Goal: Check status

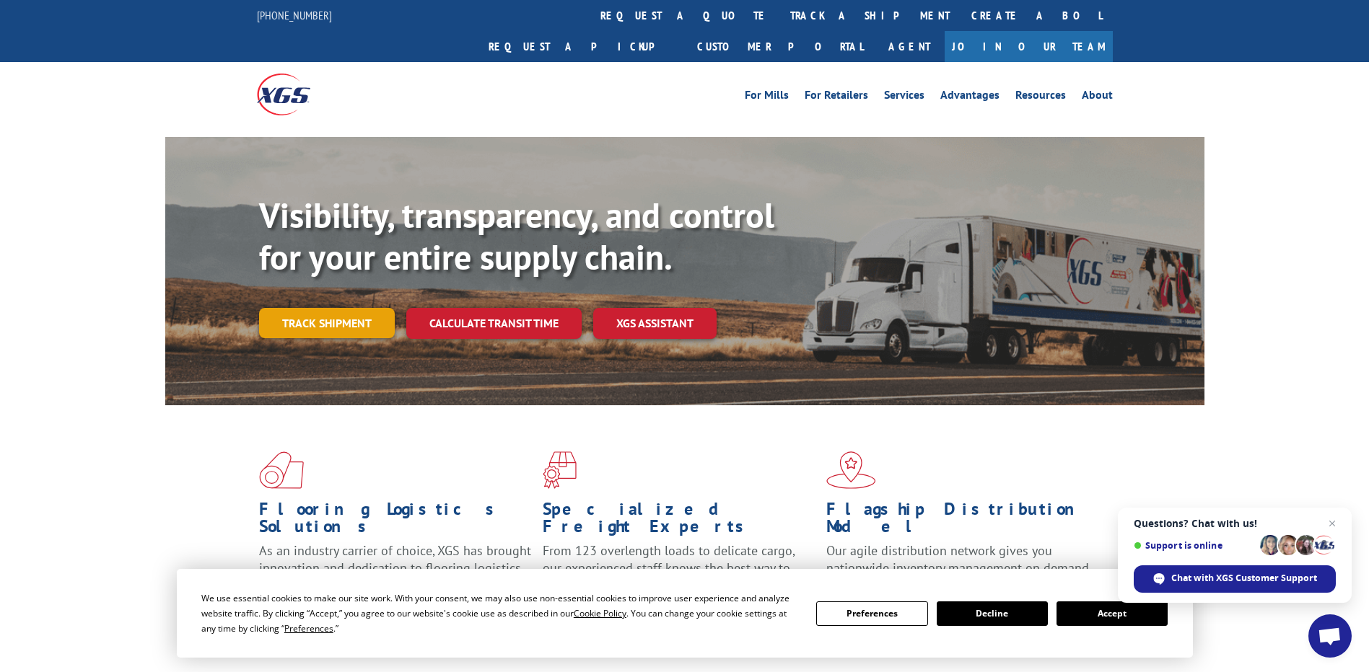
click at [316, 308] on link "Track shipment" at bounding box center [327, 323] width 136 height 30
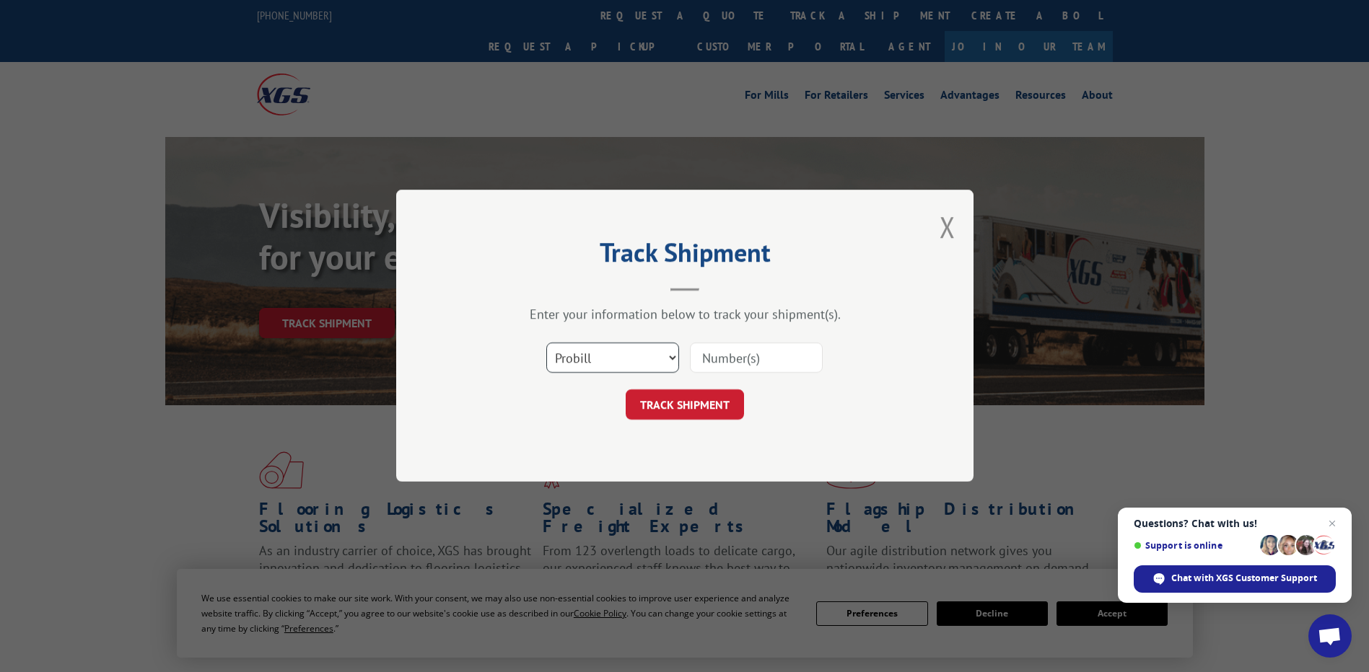
click at [595, 354] on select "Select category... Probill BOL PO" at bounding box center [612, 358] width 133 height 30
select select "po"
click at [546, 343] on select "Select category... Probill BOL PO" at bounding box center [612, 358] width 133 height 30
paste input "20520663"
type input "20520663"
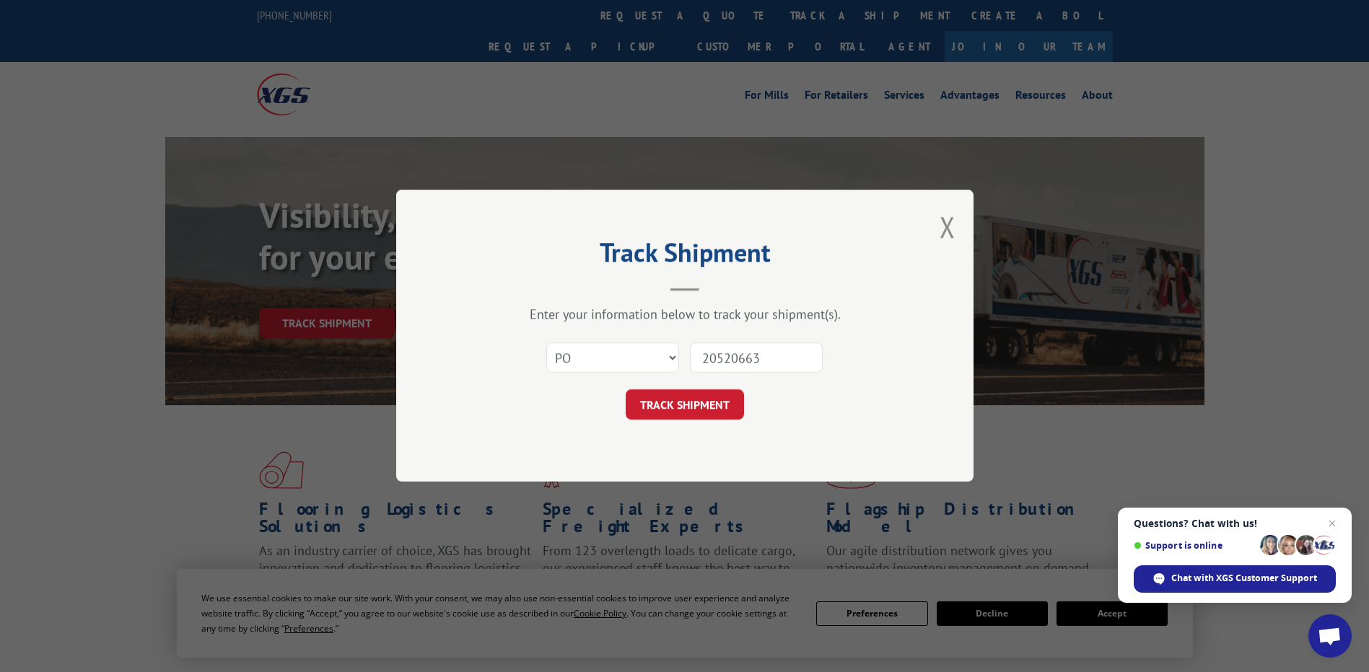
click at [714, 424] on div "Track Shipment Enter your information below to track your shipment(s). Select c…" at bounding box center [684, 336] width 577 height 292
click at [706, 403] on button "TRACK SHIPMENT" at bounding box center [685, 405] width 118 height 30
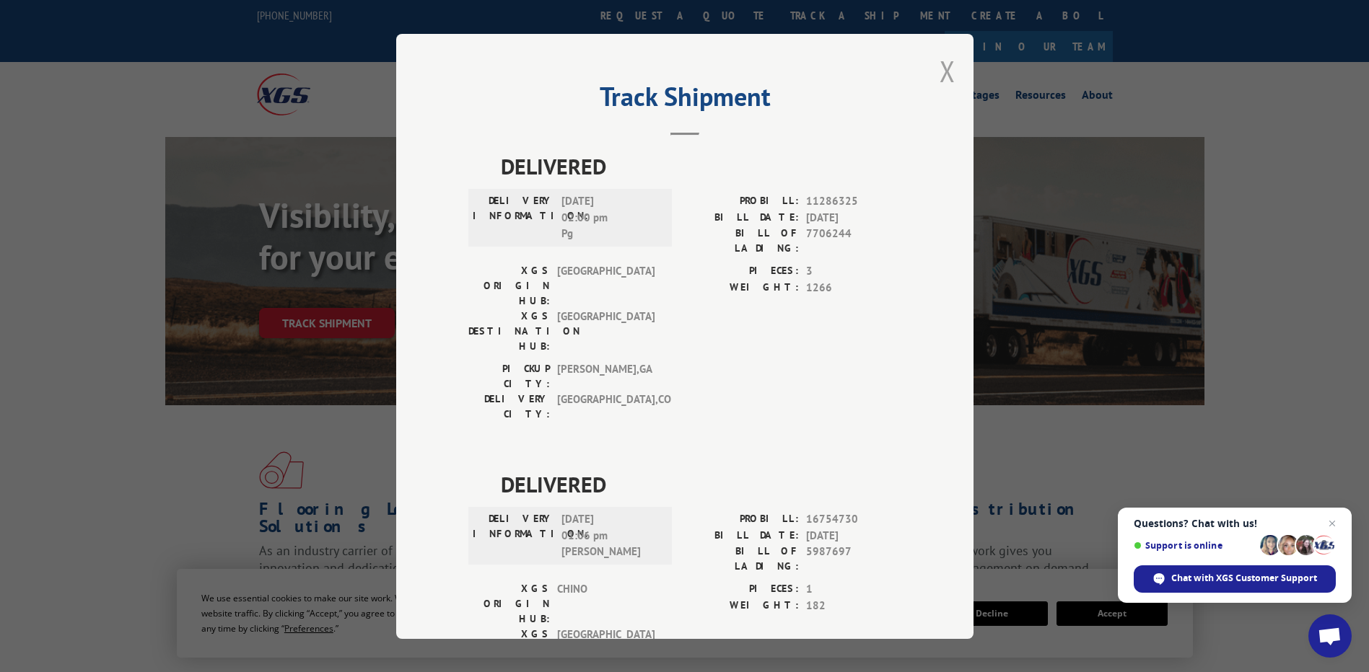
click at [939, 81] on button "Close modal" at bounding box center [947, 71] width 16 height 38
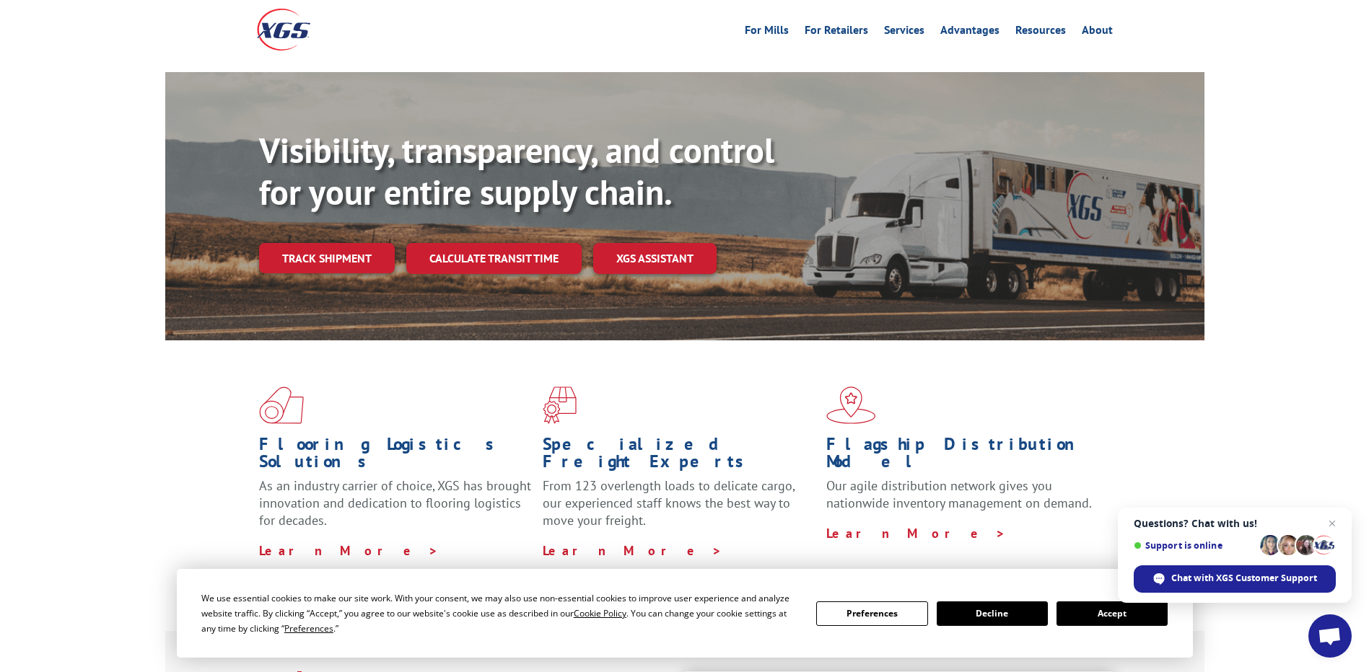
scroll to position [72, 0]
